Goal: Use online tool/utility: Utilize a website feature to perform a specific function

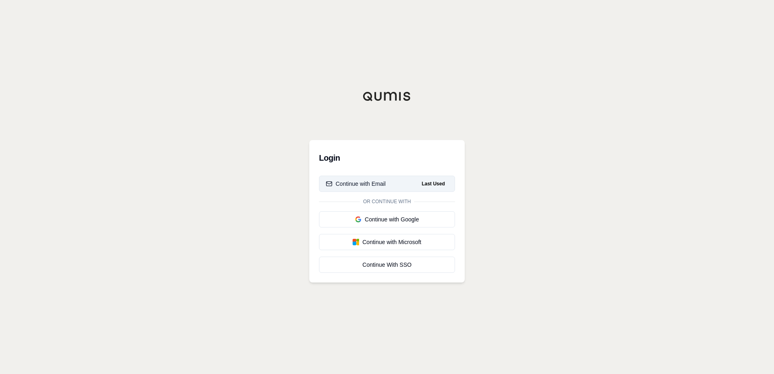
click at [394, 185] on button "Continue with Email Last Used" at bounding box center [387, 184] width 136 height 16
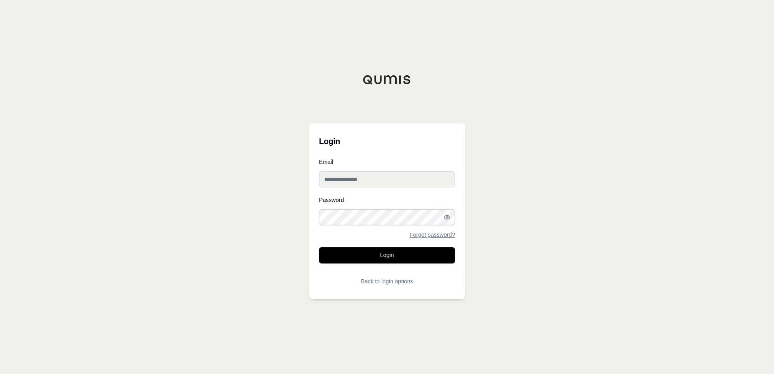
type input "**********"
click at [401, 253] on button "Login" at bounding box center [387, 255] width 136 height 16
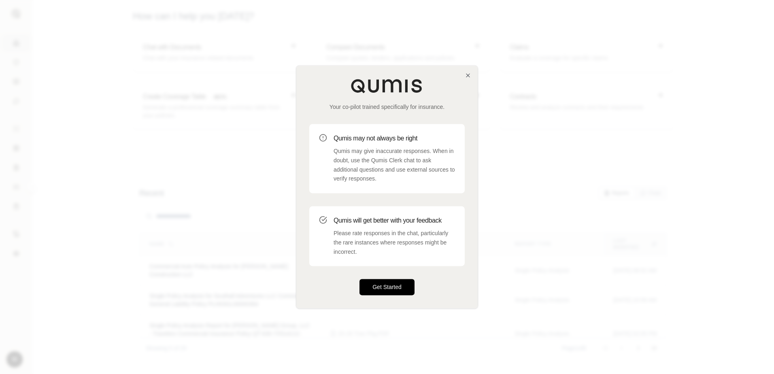
click at [390, 283] on button "Get Started" at bounding box center [386, 287] width 55 height 16
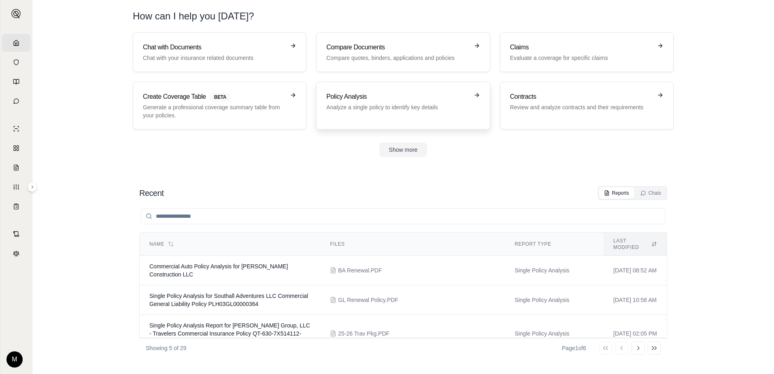
click at [396, 102] on div "Policy Analysis Analyze a single policy to identify key details" at bounding box center [397, 101] width 142 height 19
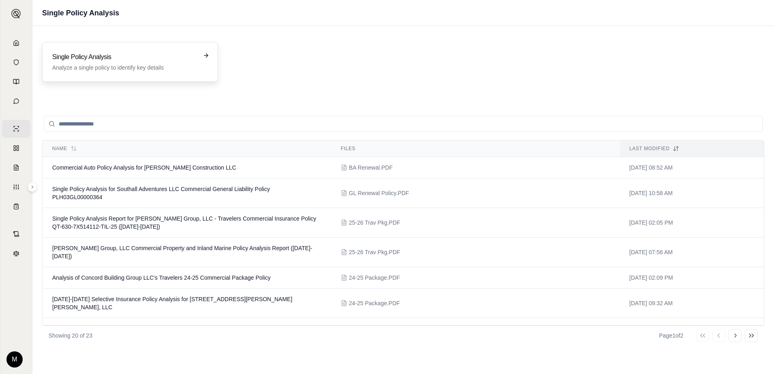
click at [176, 56] on h3 "Single Policy Analysis" at bounding box center [124, 57] width 144 height 10
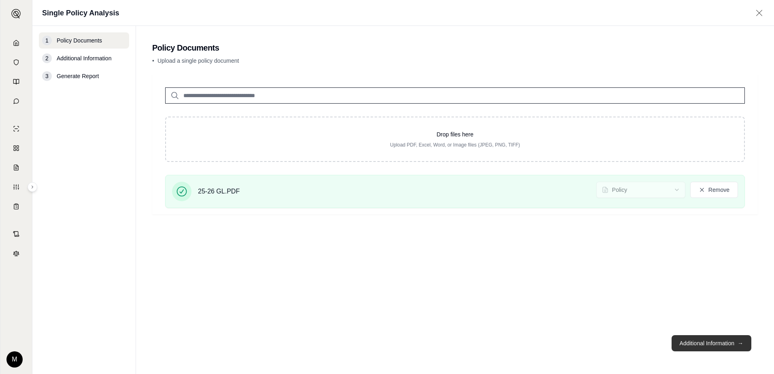
click at [700, 344] on button "Additional Information →" at bounding box center [711, 343] width 80 height 16
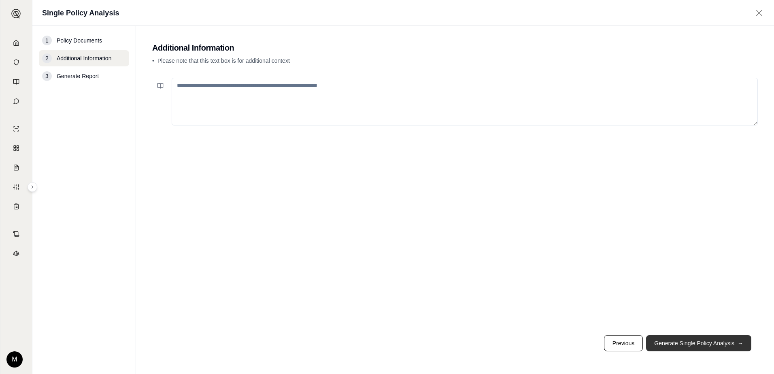
click at [700, 344] on button "Generate Single Policy Analysis →" at bounding box center [698, 343] width 105 height 16
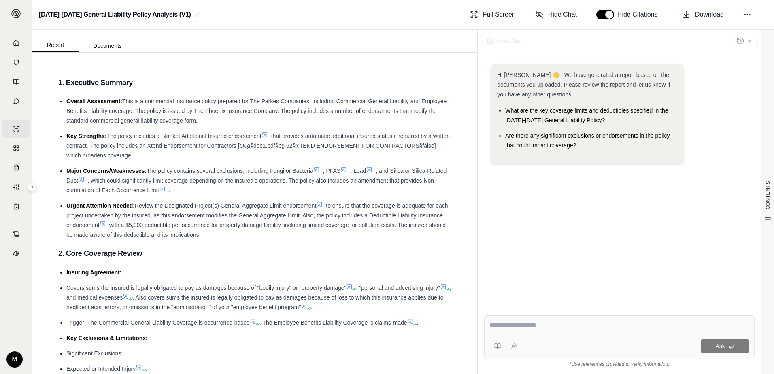
click at [503, 324] on textarea at bounding box center [619, 326] width 260 height 10
type textarea "**********"
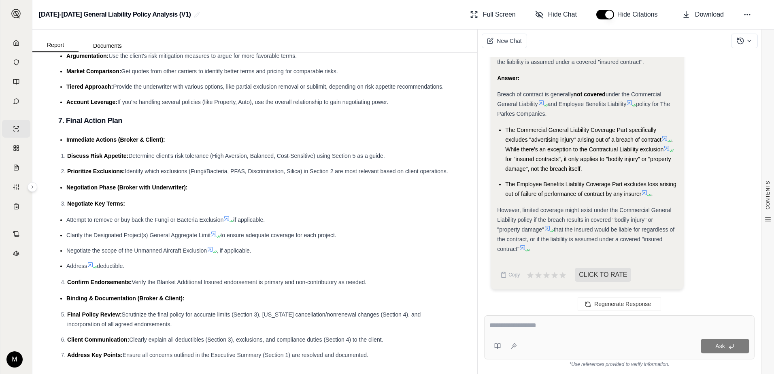
scroll to position [2283, 0]
